Goal: Task Accomplishment & Management: Manage account settings

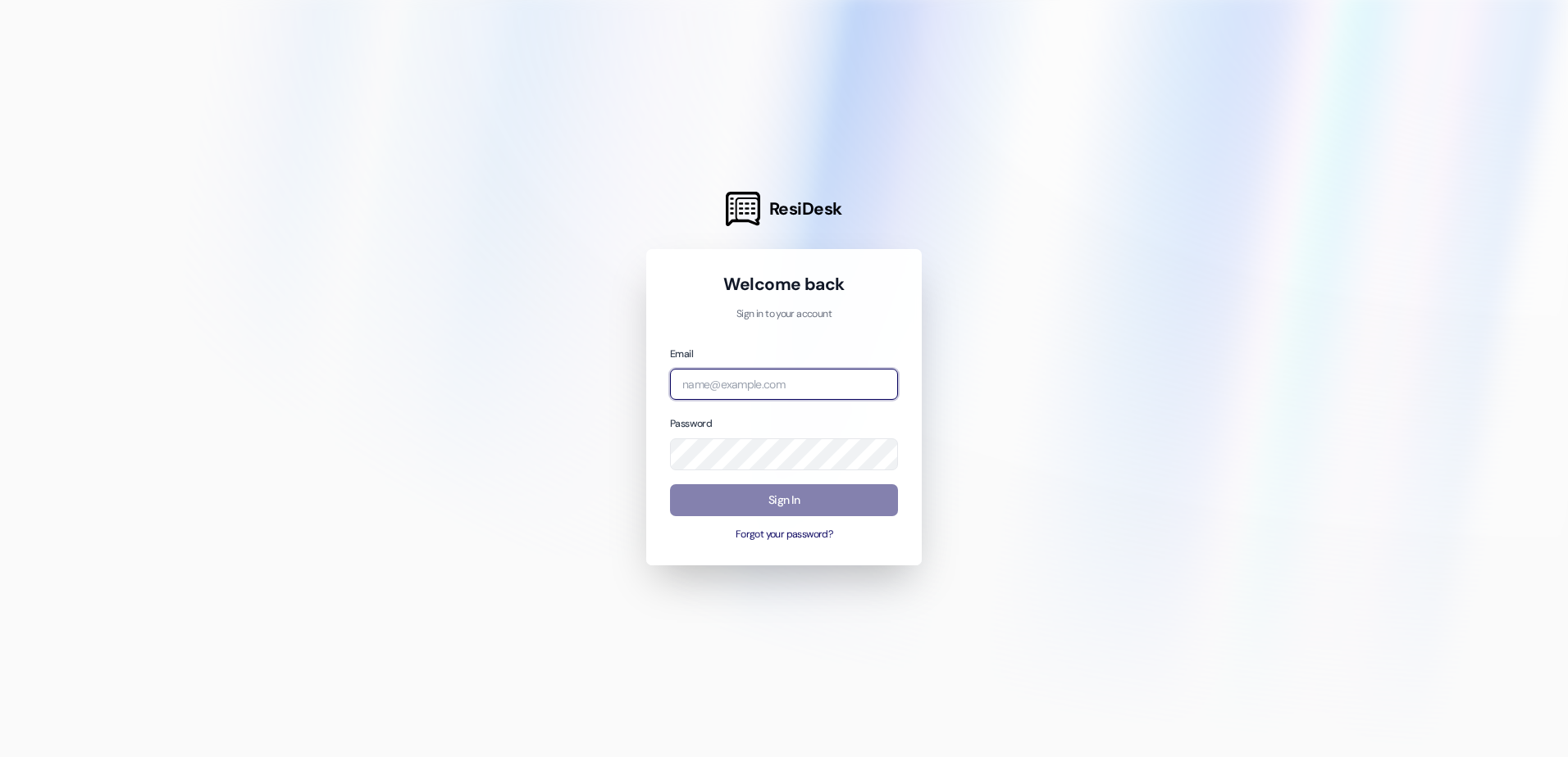
click at [725, 380] on input "email" at bounding box center [784, 385] width 228 height 32
type input "[EMAIL_ADDRESS][DOMAIN_NAME]"
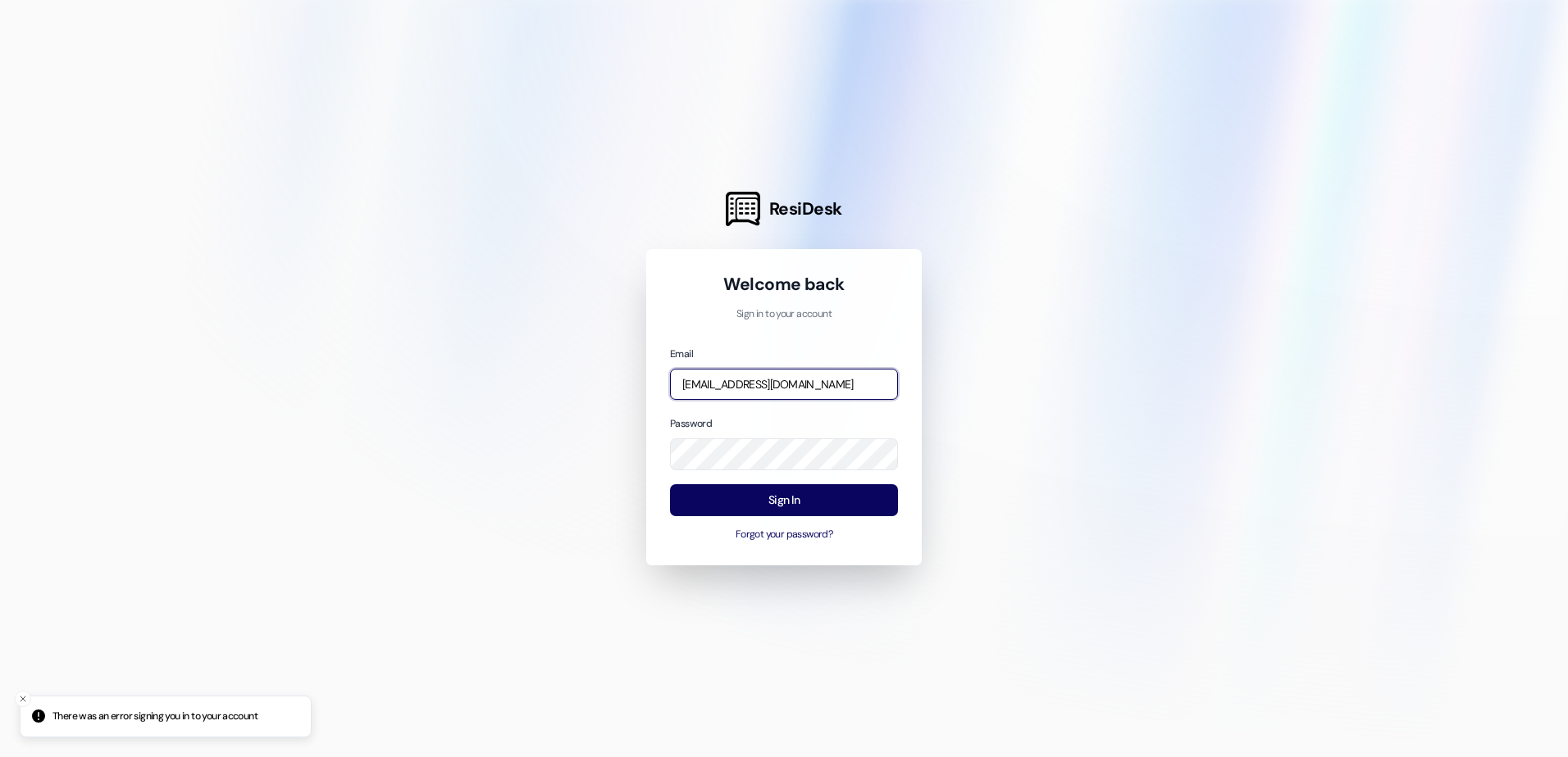
drag, startPoint x: 831, startPoint y: 385, endPoint x: 85, endPoint y: 366, distance: 746.2
click at [85, 366] on div "ResiDesk Welcome back Sign in to your account Email [EMAIL_ADDRESS][DOMAIN_NAME…" at bounding box center [784, 378] width 1568 height 757
type input "[EMAIL_ADDRESS][DOMAIN_NAME]"
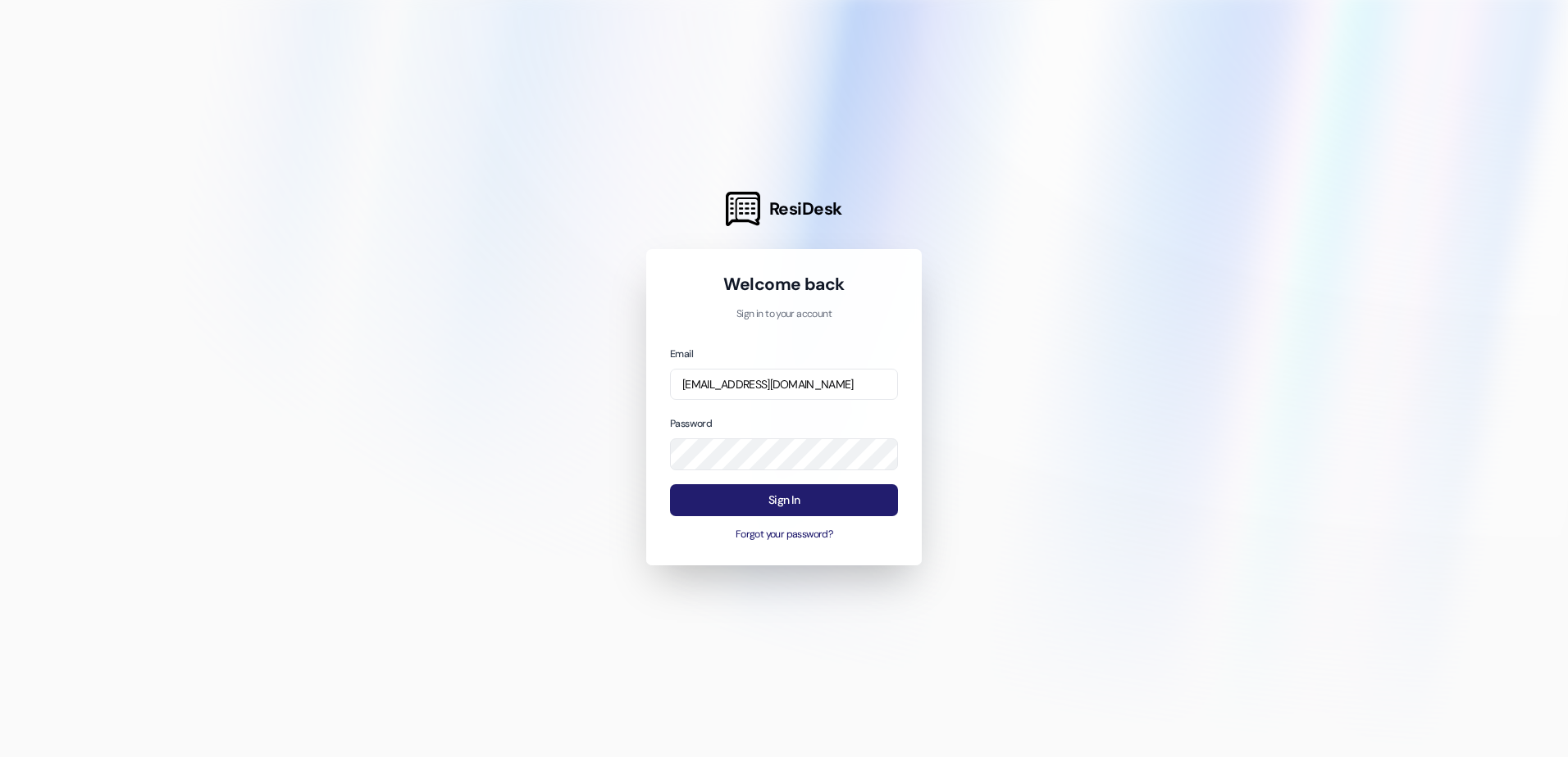
click at [713, 491] on button "Sign In" at bounding box center [784, 501] width 228 height 32
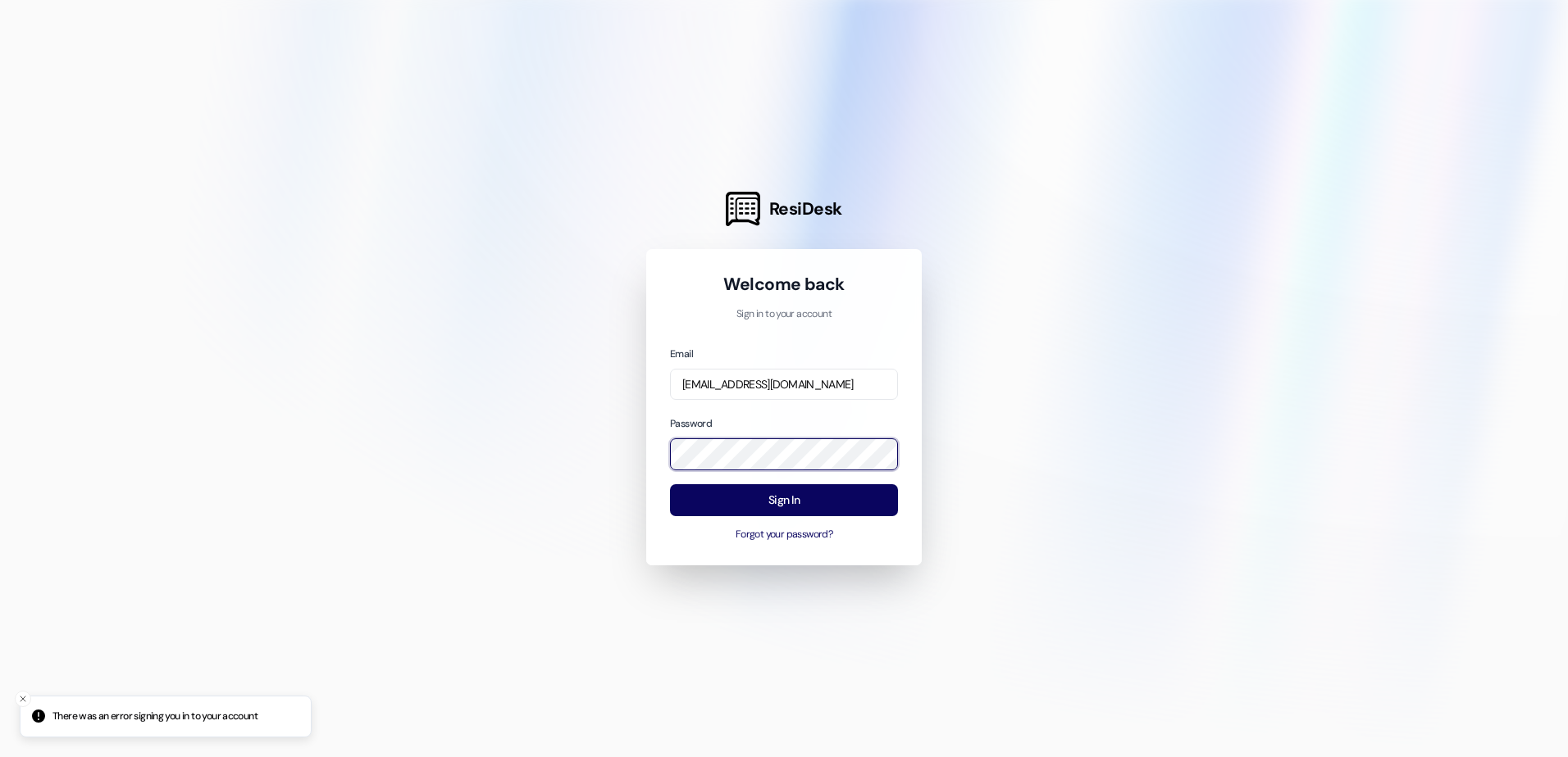
click at [0, 453] on html "There was an error signing you in to your account ResiDesk Welcome back Sign in…" at bounding box center [784, 378] width 1568 height 757
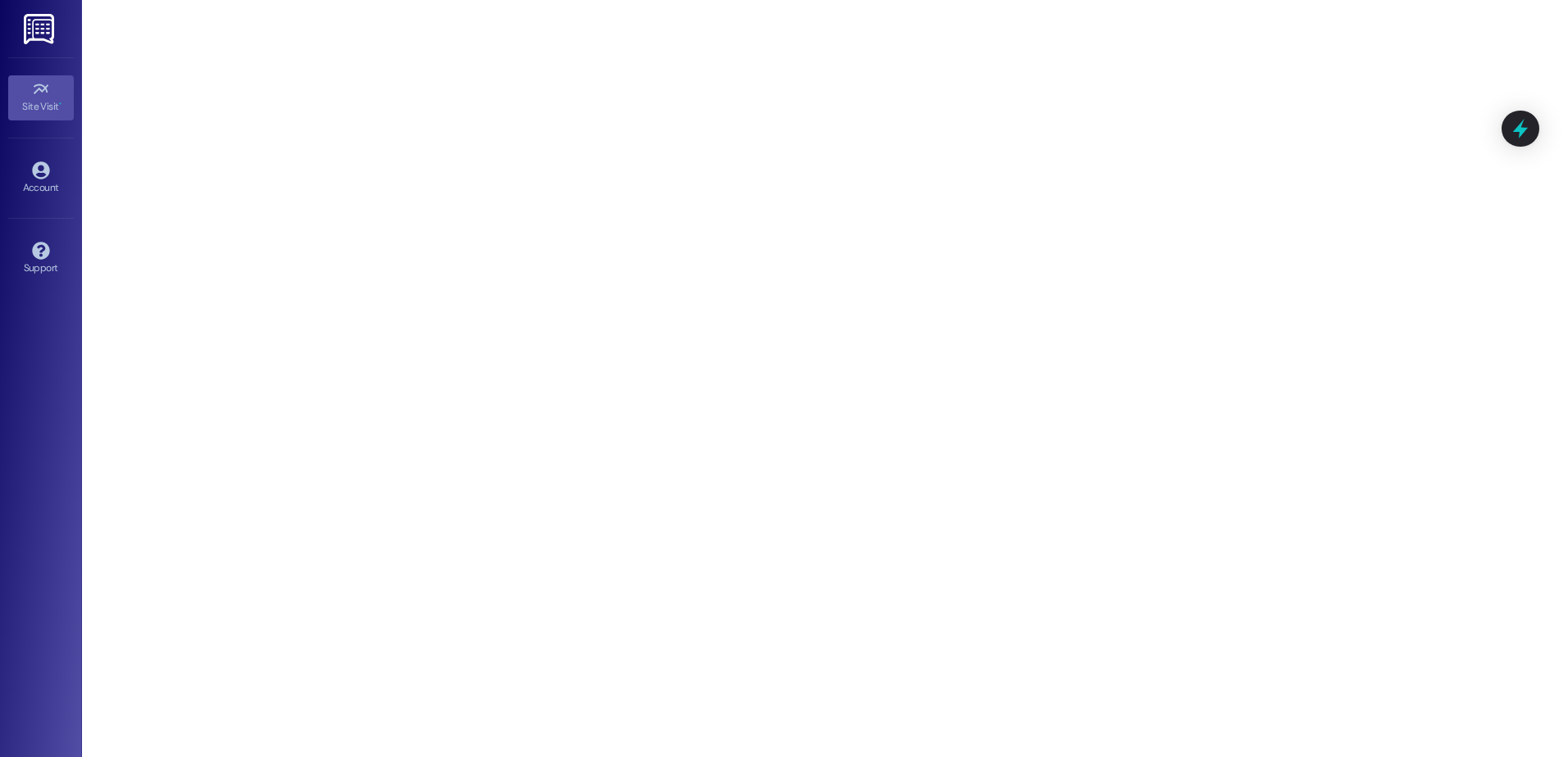
click at [60, 103] on span "•" at bounding box center [60, 104] width 3 height 11
